Goal: Information Seeking & Learning: Learn about a topic

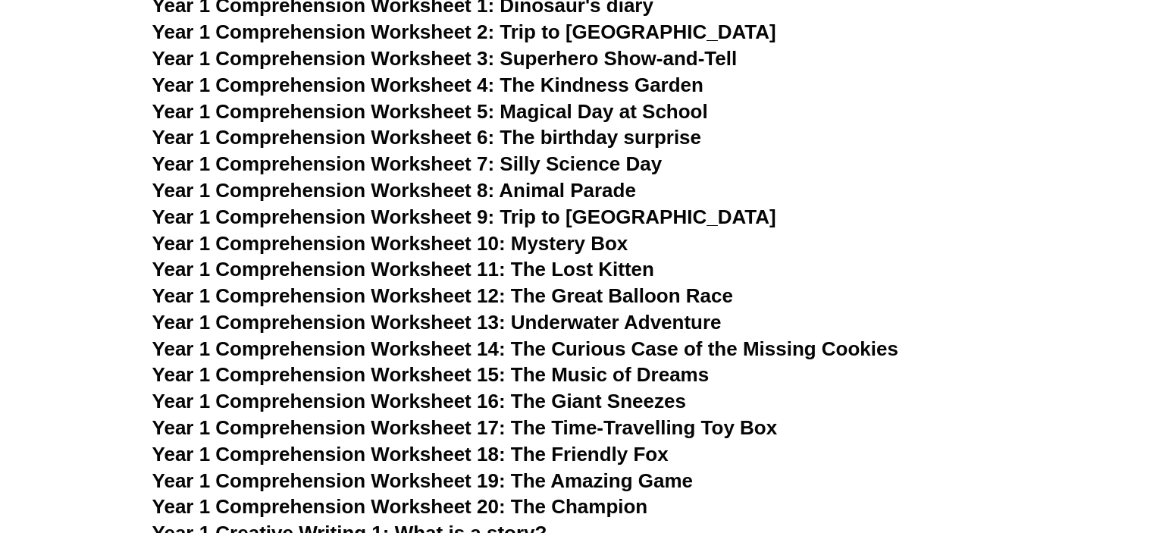
scroll to position [1727, 0]
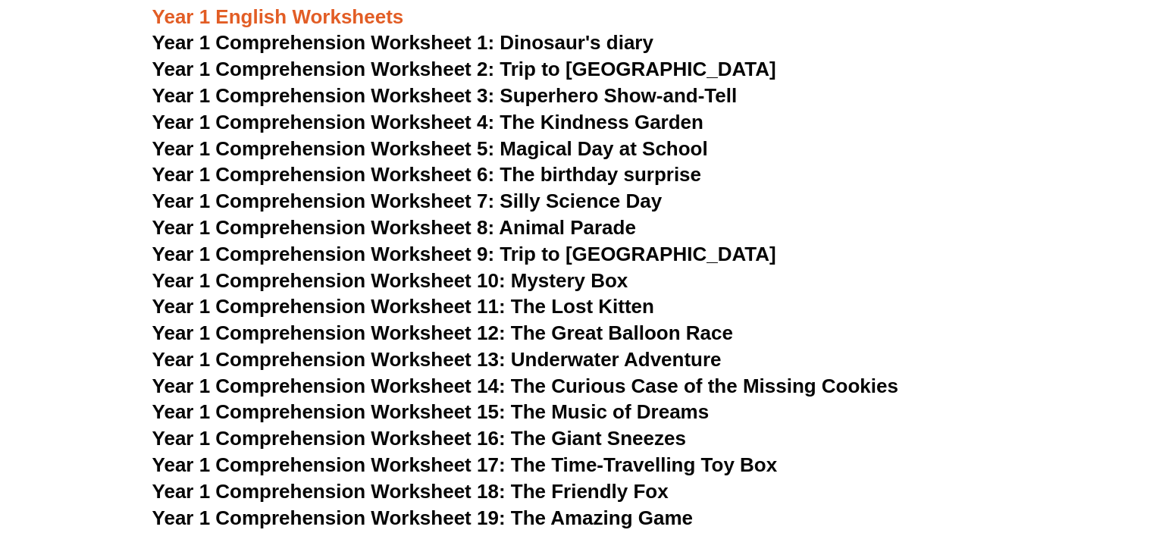
click at [491, 62] on span "Year 1 Comprehension Worksheet 2: Trip to [GEOGRAPHIC_DATA]" at bounding box center [464, 69] width 624 height 23
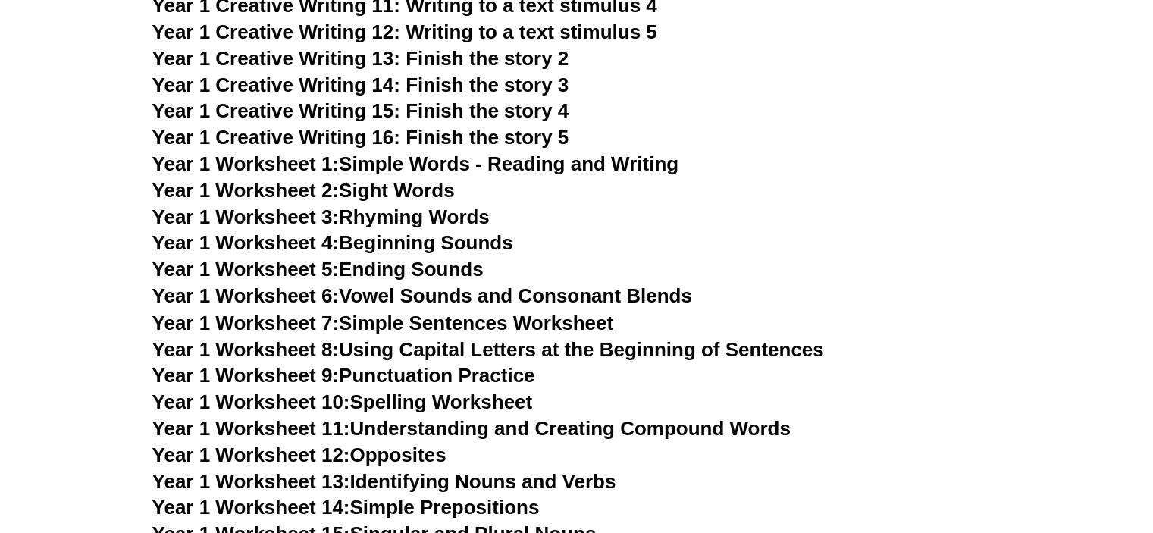
scroll to position [2574, 0]
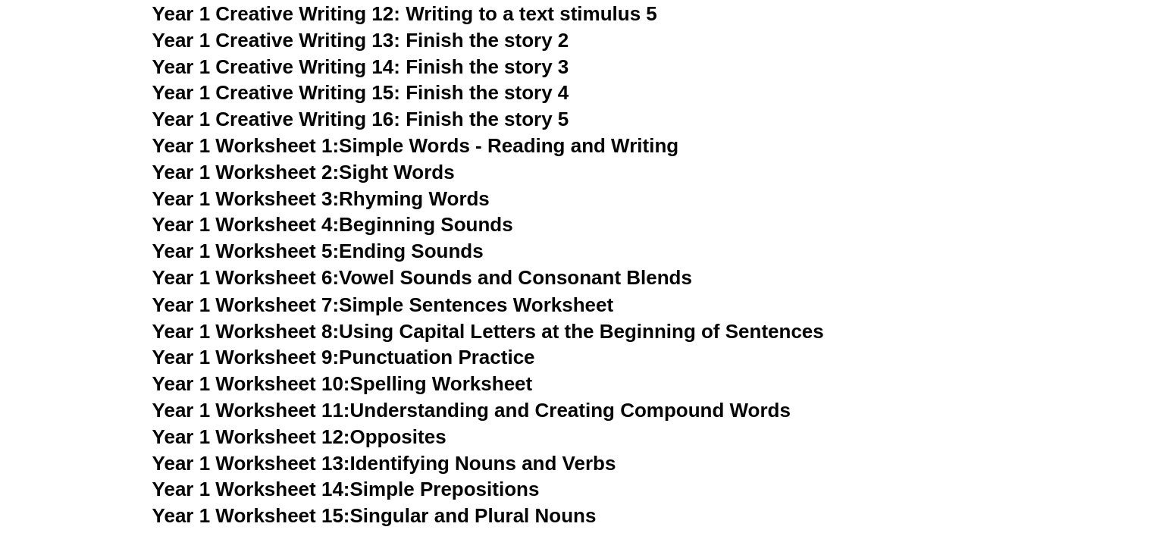
click at [445, 193] on link "Year 1 Worksheet 3: Rhyming Words" at bounding box center [320, 198] width 337 height 23
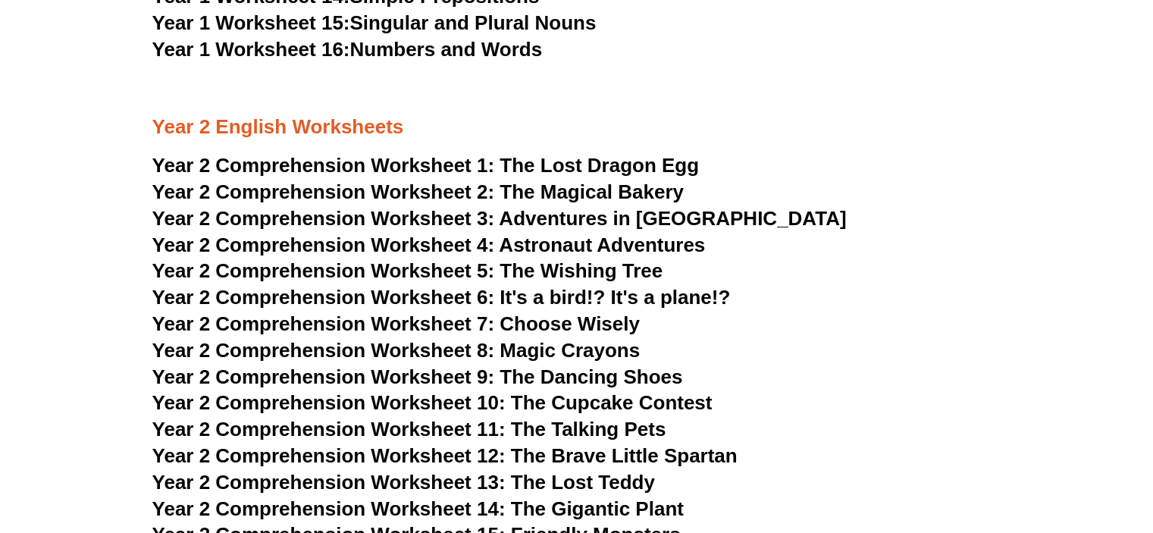
scroll to position [2991, 0]
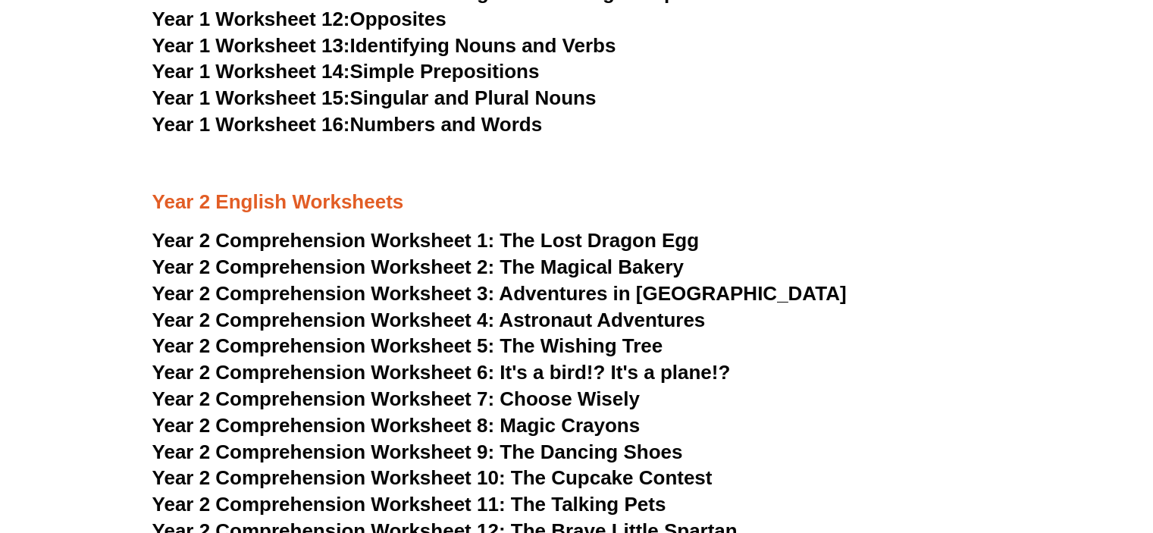
click at [529, 79] on link "Year 1 Worksheet 14: Simple Prepositions" at bounding box center [345, 71] width 387 height 23
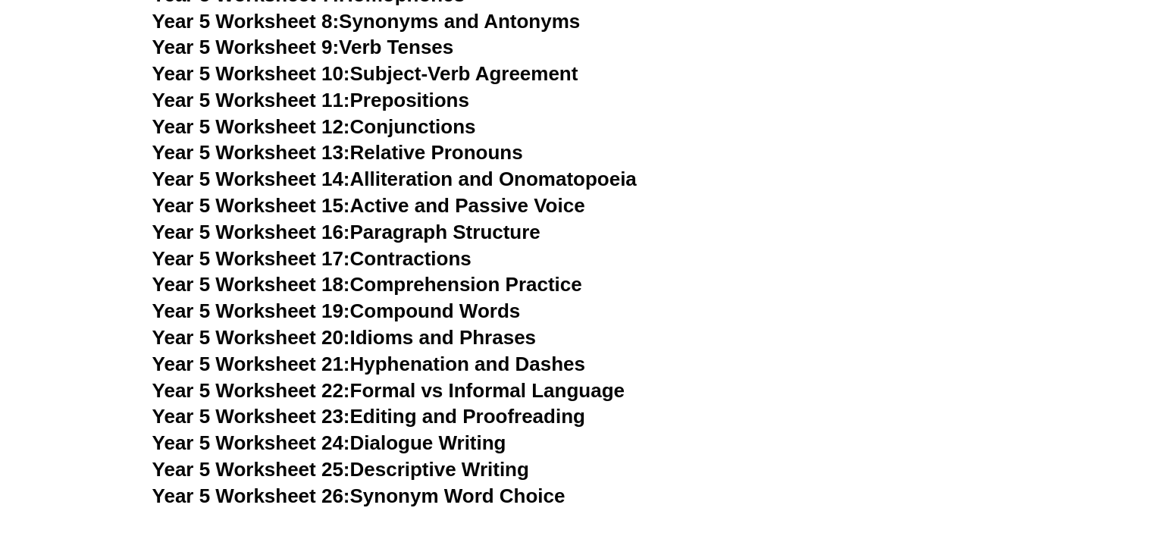
scroll to position [7160, 0]
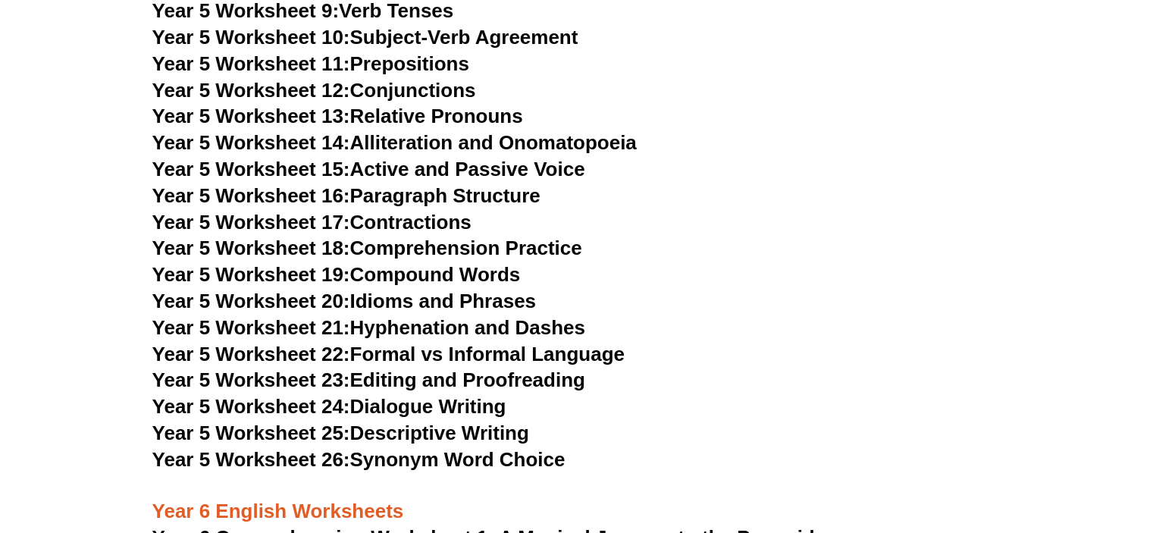
click at [434, 66] on link "Year 5 Worksheet 11: Prepositions" at bounding box center [310, 63] width 317 height 23
click at [522, 193] on link "Year 5 Worksheet 16: Paragraph Structure" at bounding box center [346, 195] width 388 height 23
click at [574, 377] on link "Year 5 Worksheet 23: Editing and Proofreading" at bounding box center [368, 379] width 433 height 23
click at [437, 437] on link "Year 5 Worksheet 25: Descriptive Writing" at bounding box center [340, 432] width 377 height 23
click at [424, 10] on link "Year 5 Worksheet 9: Verb Tenses" at bounding box center [303, 10] width 302 height 23
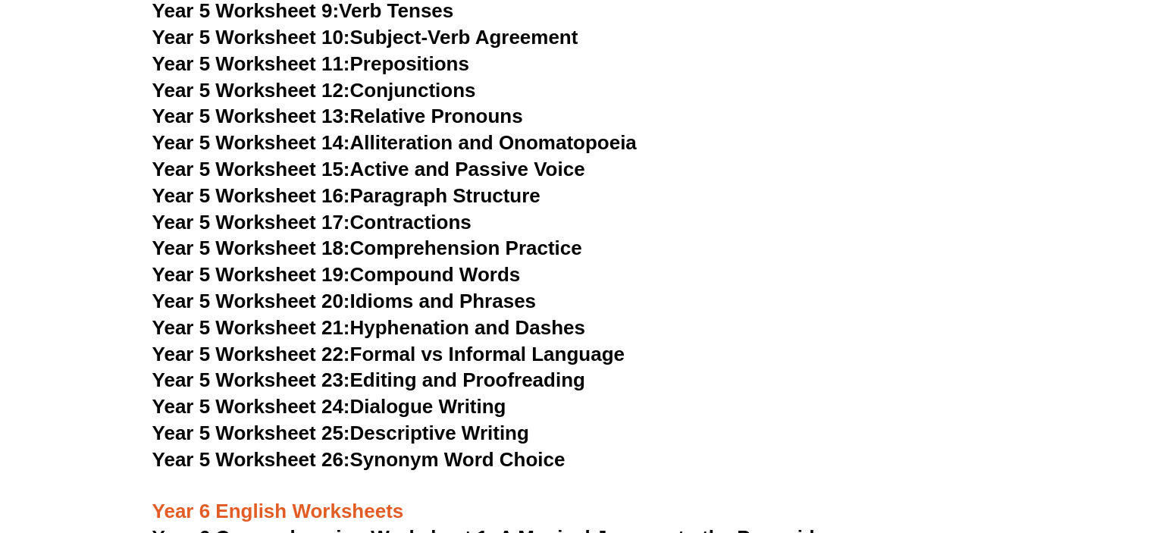
click at [707, 132] on h3 "Year 5 Worksheet 14: Alliteration and Onomatopoeia" at bounding box center [576, 143] width 849 height 26
